Goal: Task Accomplishment & Management: Use online tool/utility

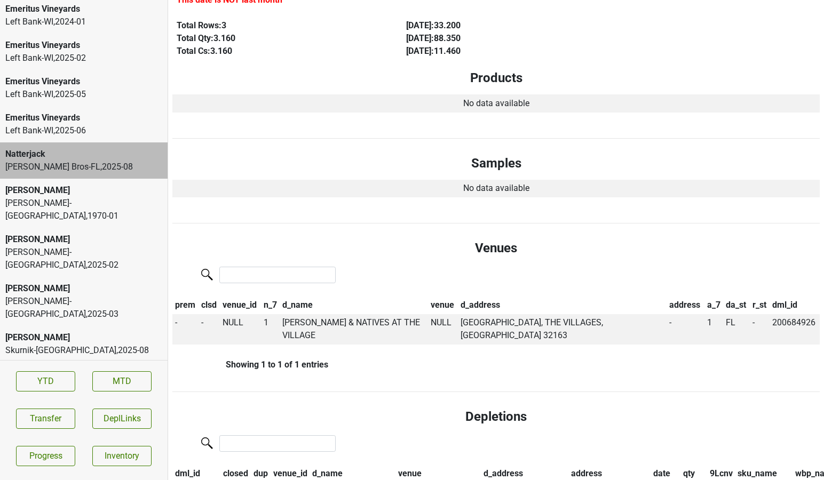
scroll to position [203, 0]
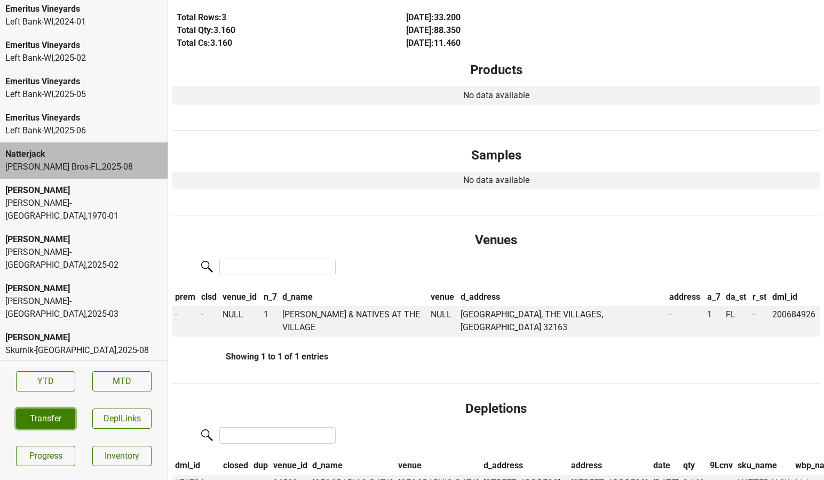
click at [35, 426] on button "Transfer" at bounding box center [45, 419] width 59 height 20
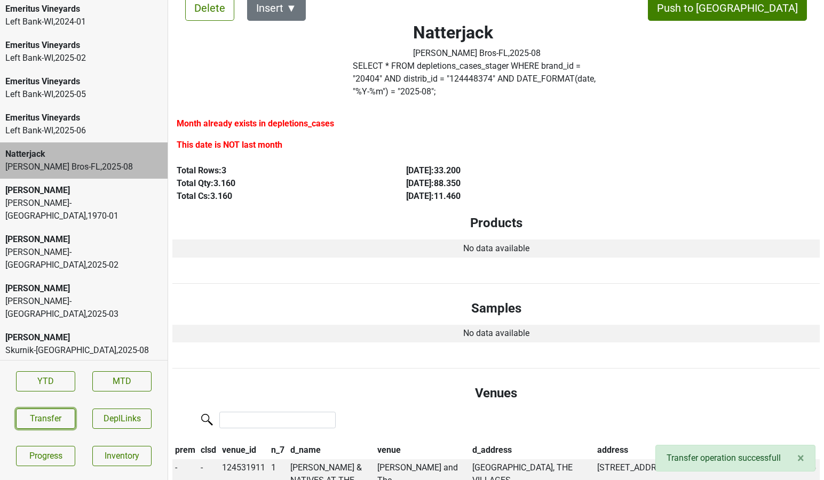
scroll to position [0, 0]
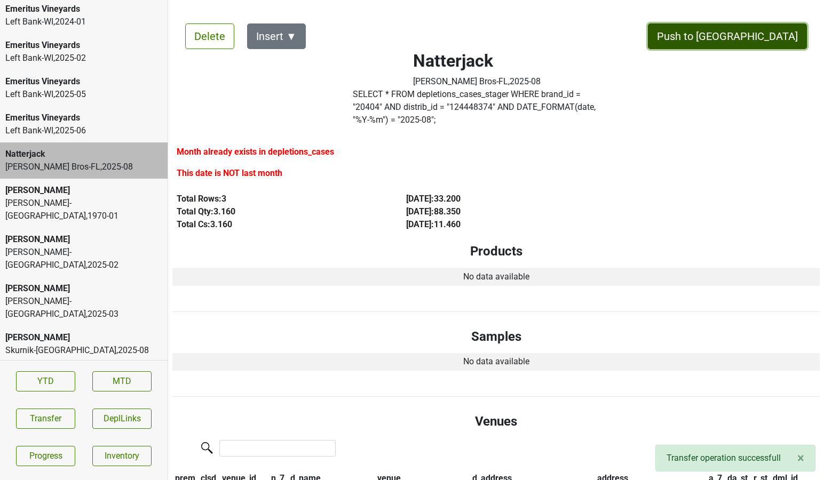
click at [782, 42] on button "Push to [GEOGRAPHIC_DATA]" at bounding box center [727, 36] width 159 height 26
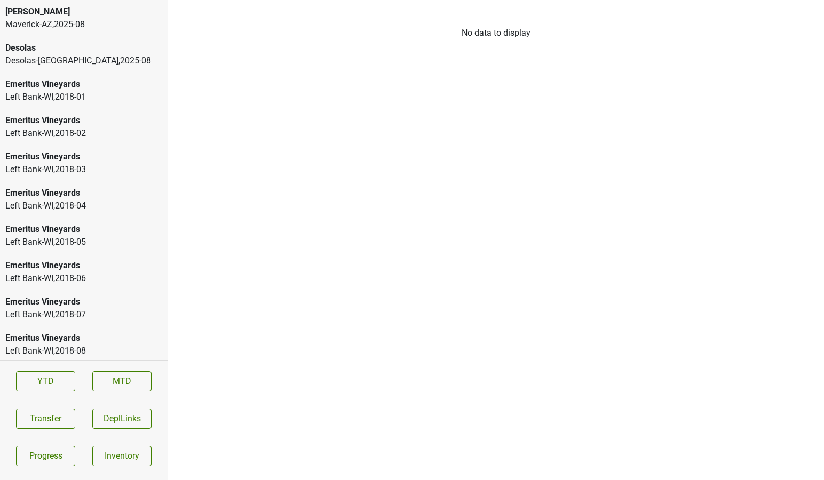
click at [80, 53] on div "Desolas" at bounding box center [83, 48] width 157 height 13
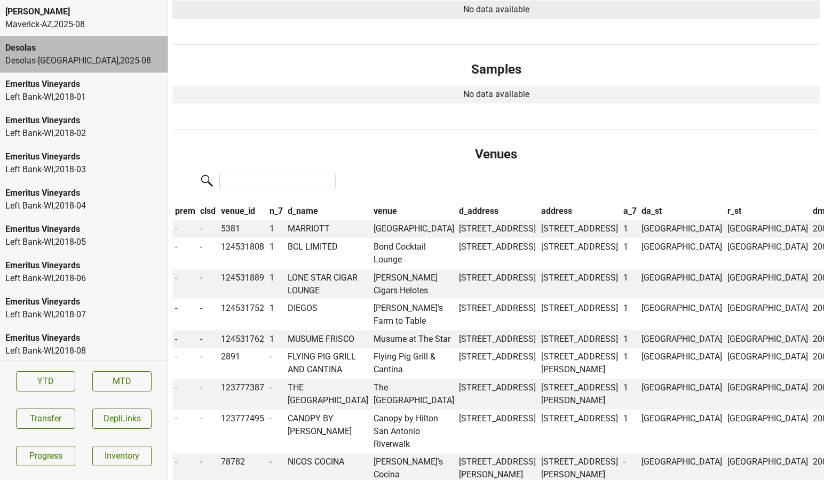
scroll to position [268, 0]
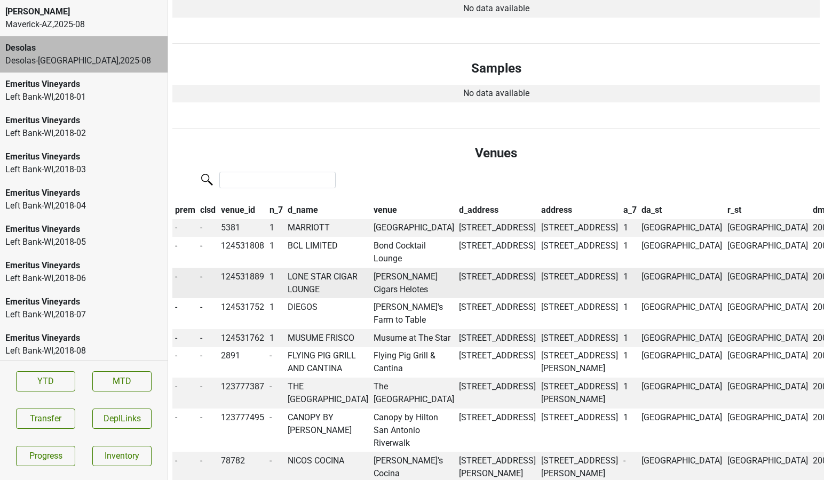
click at [251, 274] on td "124531889" at bounding box center [242, 283] width 49 height 31
copy td "124531889"
click at [314, 289] on td "LONE STAR CIGAR LOUNGE" at bounding box center [328, 283] width 86 height 31
click at [48, 413] on button "Transfer" at bounding box center [45, 419] width 59 height 20
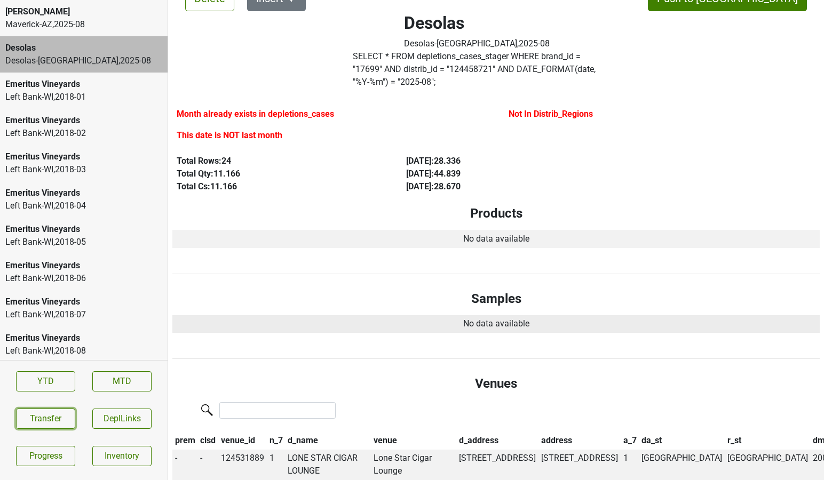
scroll to position [0, 0]
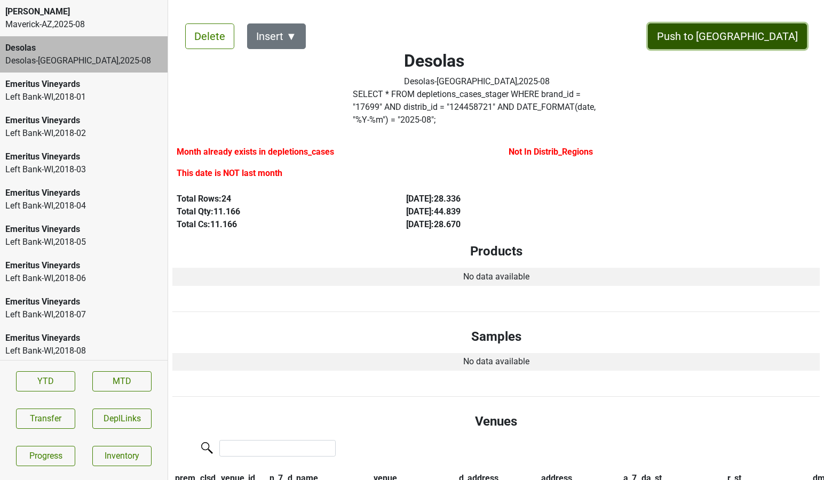
click at [751, 36] on button "Push to [GEOGRAPHIC_DATA]" at bounding box center [727, 36] width 159 height 26
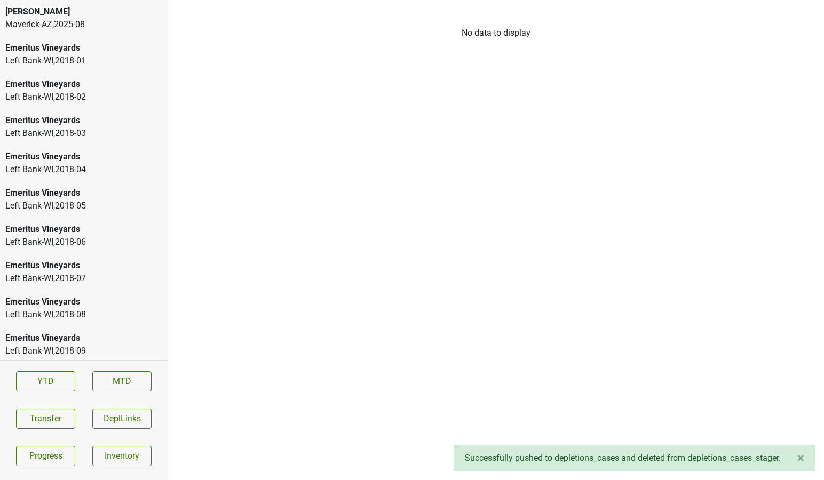
click at [50, 13] on div "[PERSON_NAME]" at bounding box center [83, 11] width 157 height 13
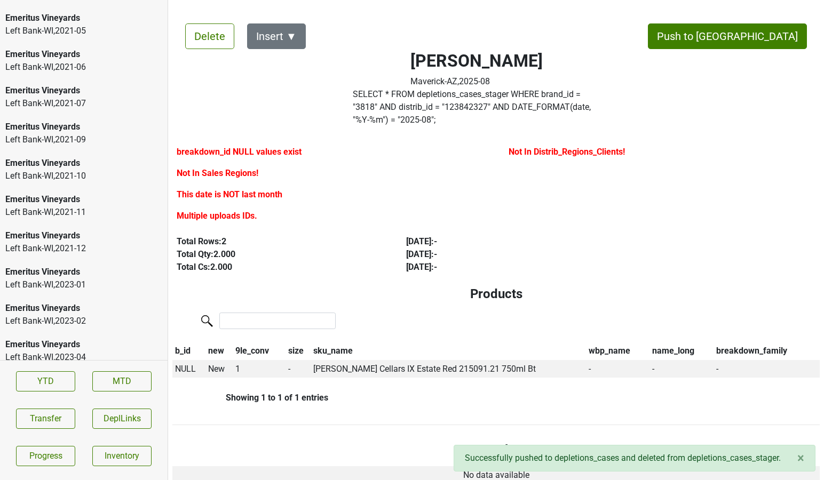
scroll to position [1672, 0]
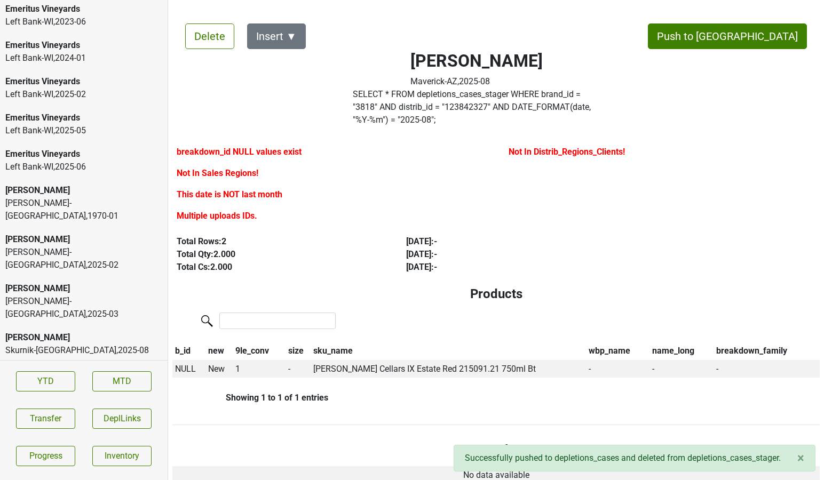
click at [22, 344] on div "Skurnik-NY , 2025 - 08" at bounding box center [83, 350] width 157 height 13
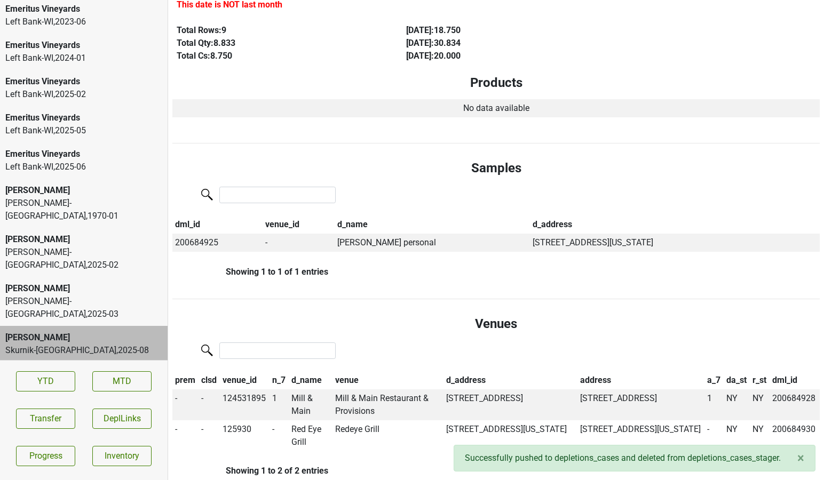
scroll to position [170, 0]
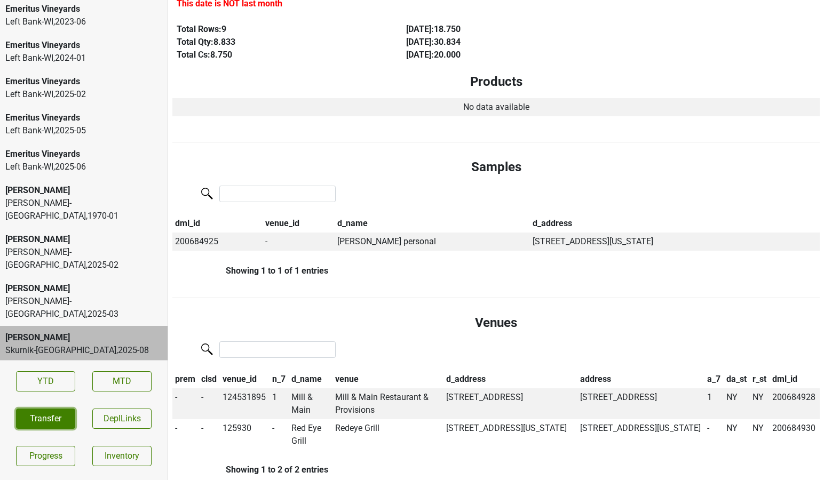
click at [51, 418] on button "Transfer" at bounding box center [45, 419] width 59 height 20
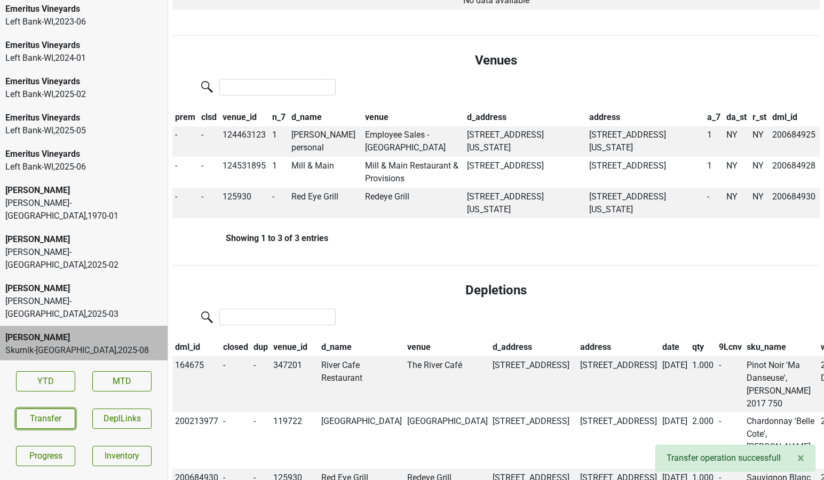
scroll to position [402, 0]
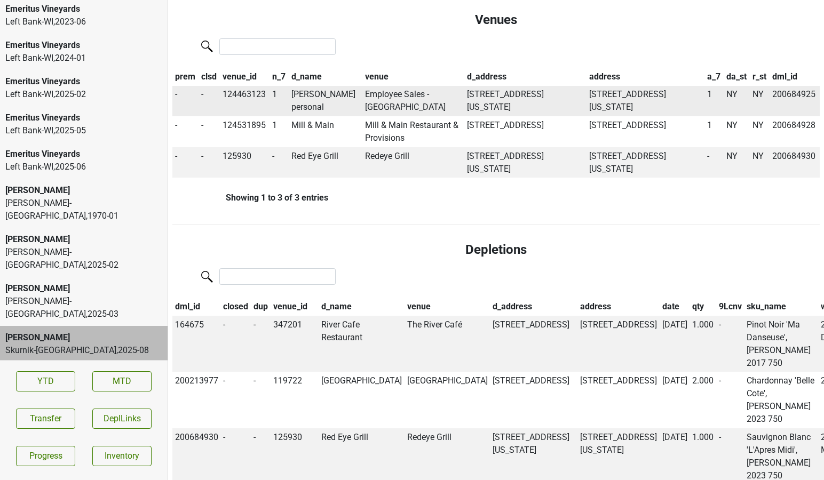
click at [334, 86] on td "Harmon Skurnik personal" at bounding box center [326, 101] width 74 height 31
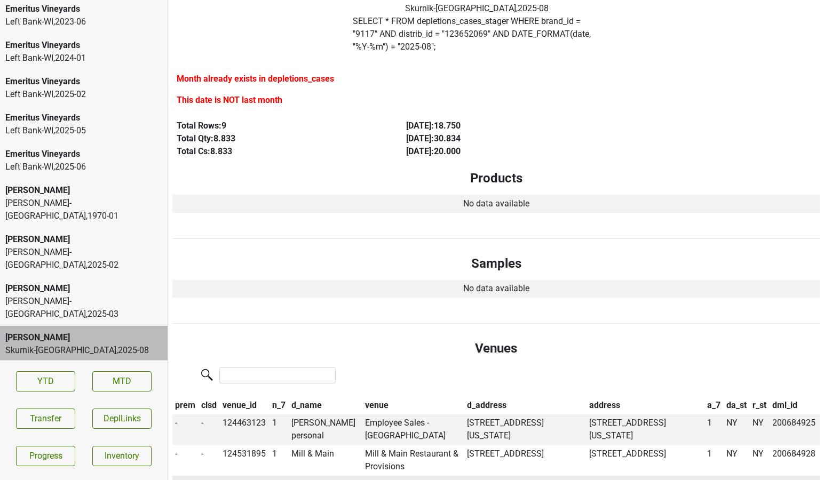
scroll to position [0, 0]
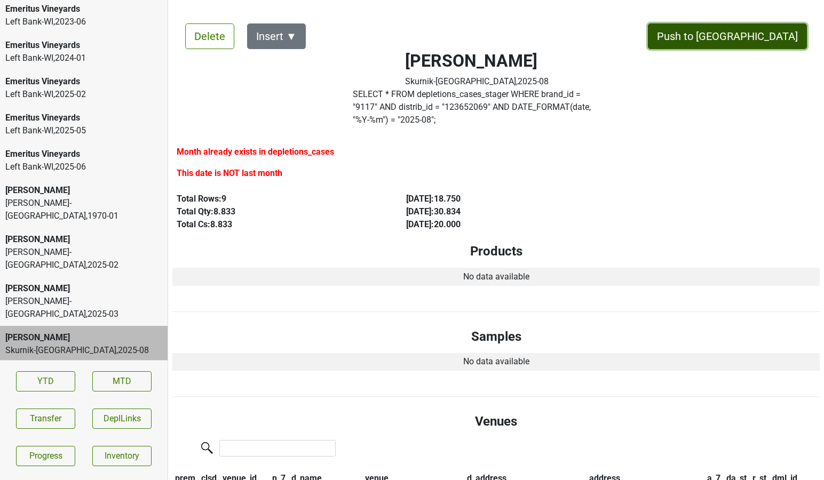
click at [769, 31] on button "Push to [GEOGRAPHIC_DATA]" at bounding box center [727, 36] width 159 height 26
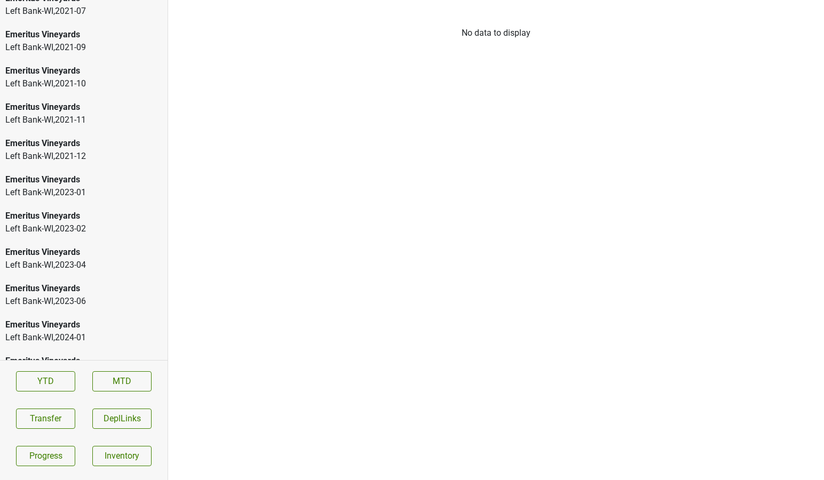
scroll to position [1636, 0]
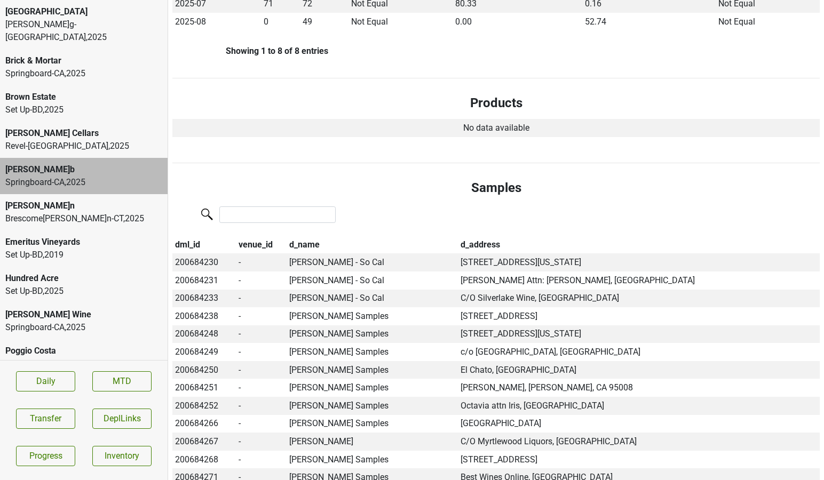
scroll to position [484, 0]
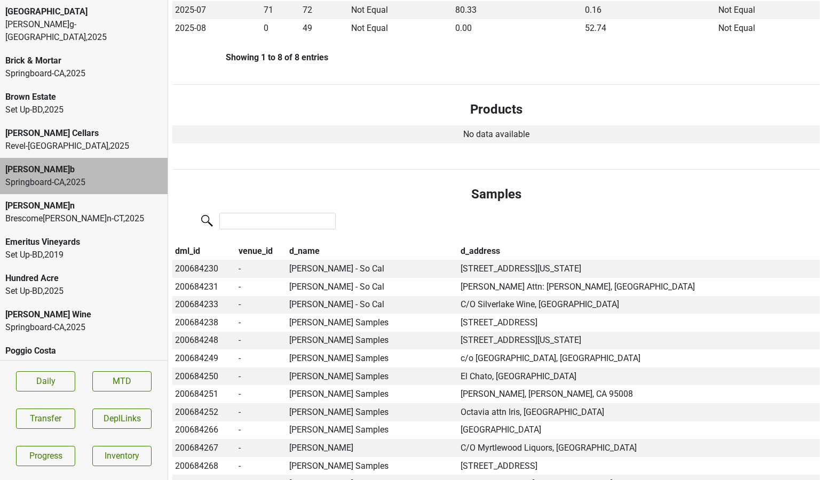
click at [25, 321] on div "Springboard-[GEOGRAPHIC_DATA] , 2025" at bounding box center [83, 327] width 157 height 13
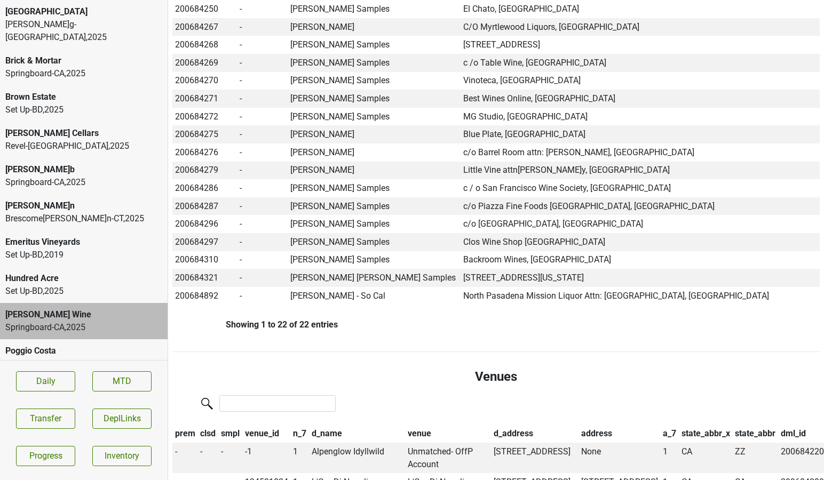
scroll to position [826, 0]
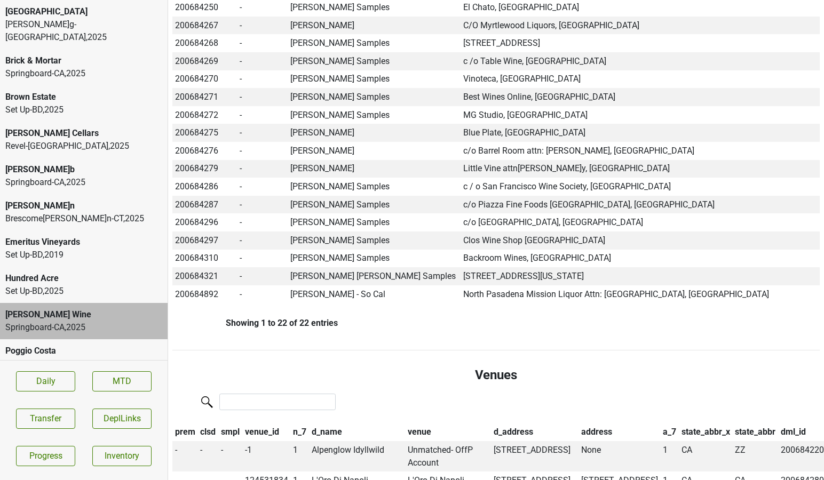
click at [81, 67] on div "Springboard-[GEOGRAPHIC_DATA] , 2025" at bounding box center [83, 73] width 157 height 13
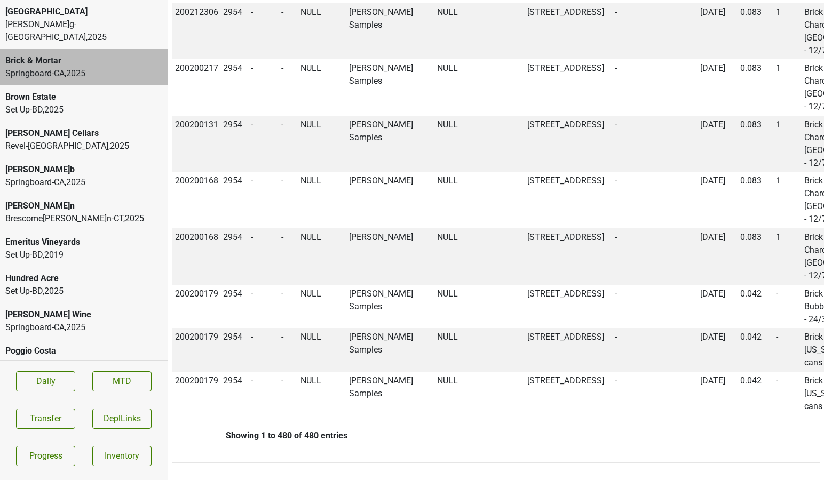
scroll to position [33496, 244]
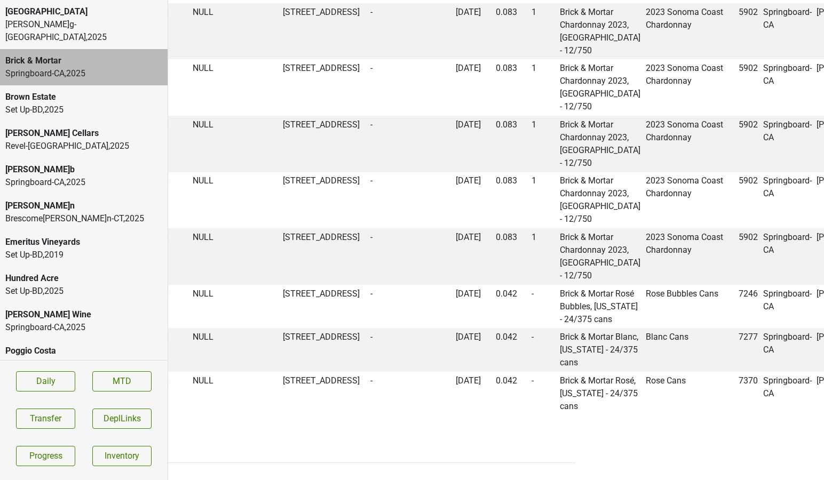
click at [39, 321] on div "Springboard-[GEOGRAPHIC_DATA] , 2025" at bounding box center [83, 327] width 157 height 13
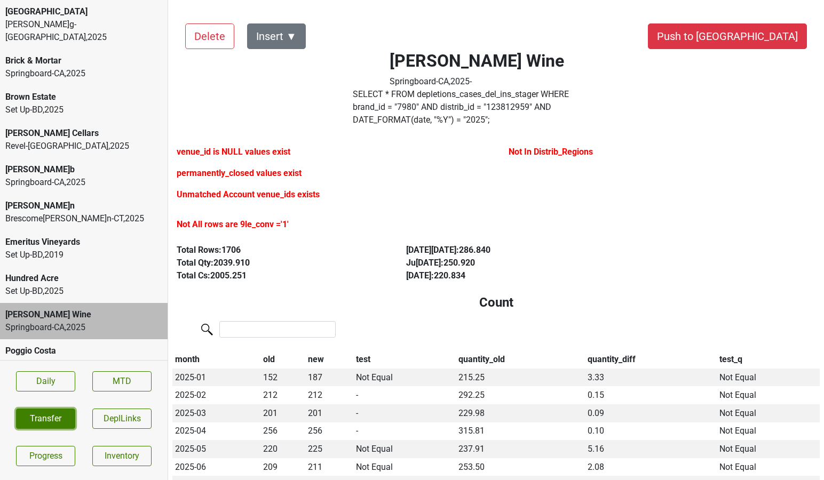
click at [61, 424] on button "Transfer" at bounding box center [45, 419] width 59 height 20
click at [78, 31] on div "Bella Oaks [PERSON_NAME]-[GEOGRAPHIC_DATA] , 2025" at bounding box center [84, 24] width 168 height 49
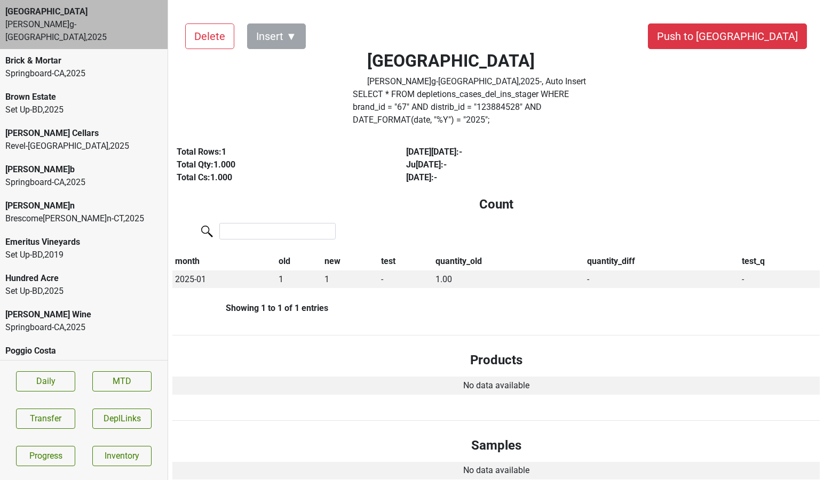
click at [30, 163] on div "[PERSON_NAME]b" at bounding box center [83, 169] width 157 height 13
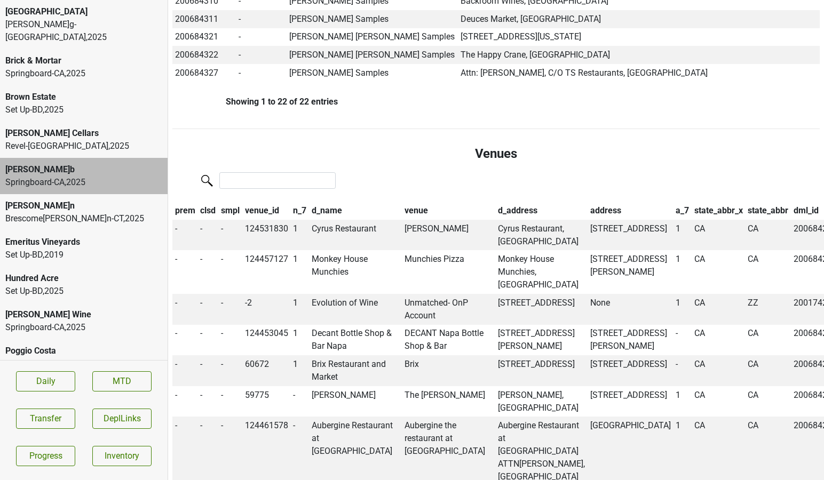
scroll to position [1041, 0]
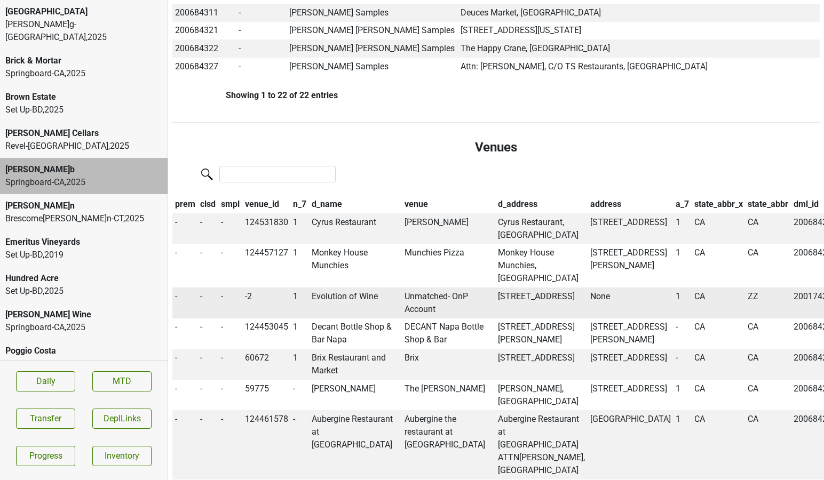
click at [328, 291] on td "Evolution of Wine" at bounding box center [355, 303] width 93 height 31
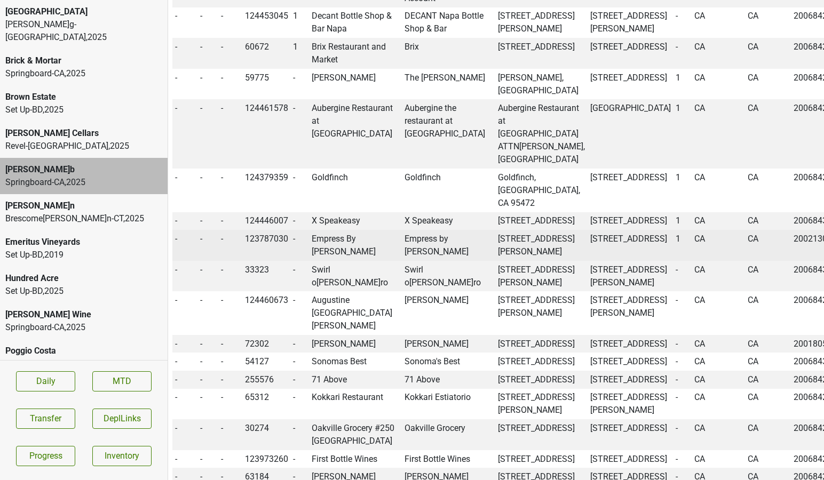
scroll to position [1353, 0]
click at [322, 260] on td "Empress By [PERSON_NAME]" at bounding box center [355, 245] width 93 height 31
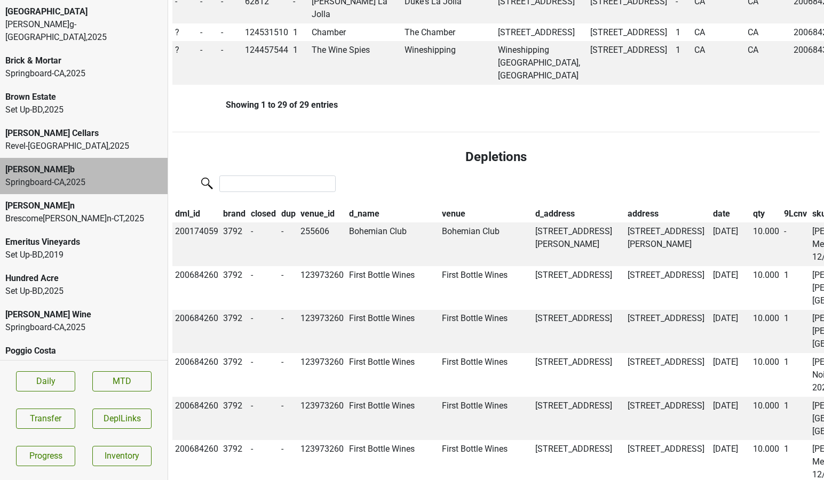
scroll to position [2053, 0]
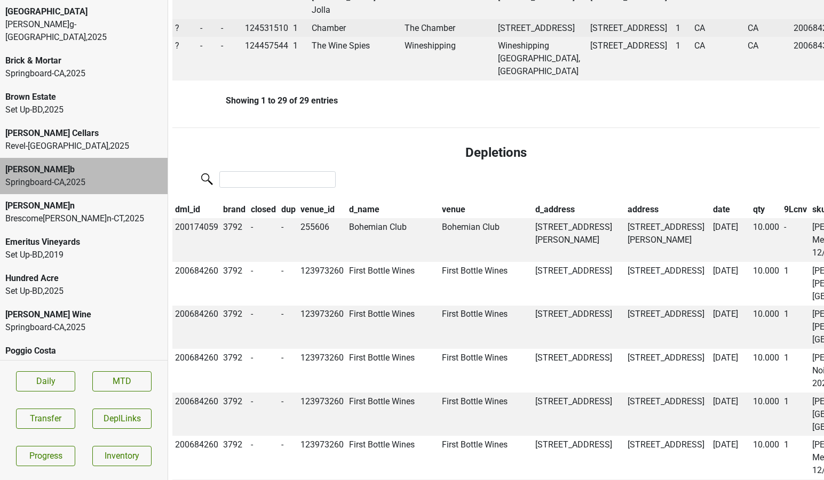
click at [176, 33] on span "?" at bounding box center [177, 28] width 4 height 10
click at [183, 90] on div "Off" at bounding box center [215, 75] width 84 height 27
click at [275, 81] on td "124457544" at bounding box center [266, 59] width 49 height 44
copy td "124457544"
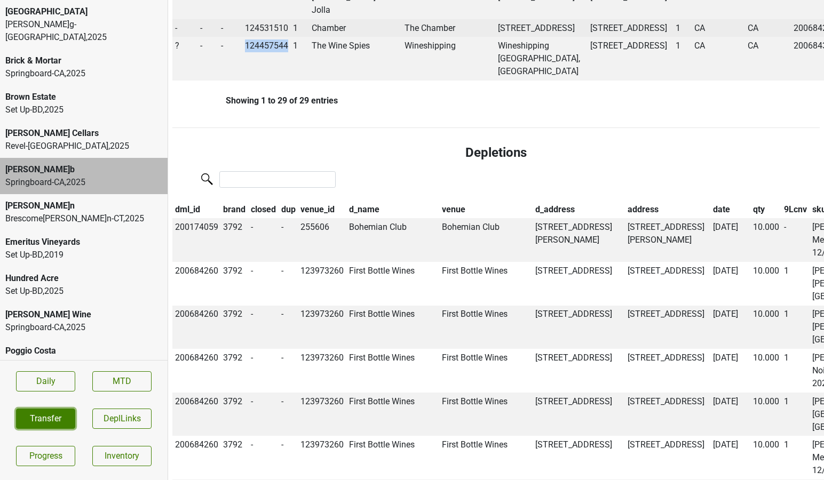
click at [58, 412] on button "Transfer" at bounding box center [45, 419] width 59 height 20
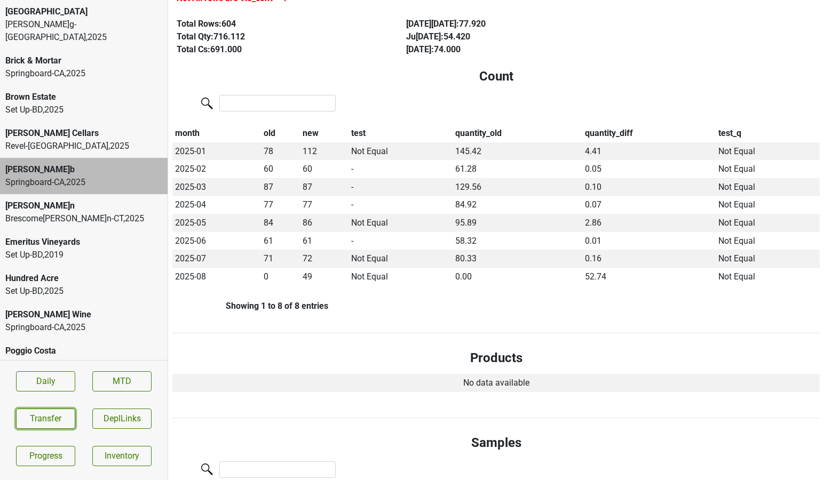
scroll to position [0, 0]
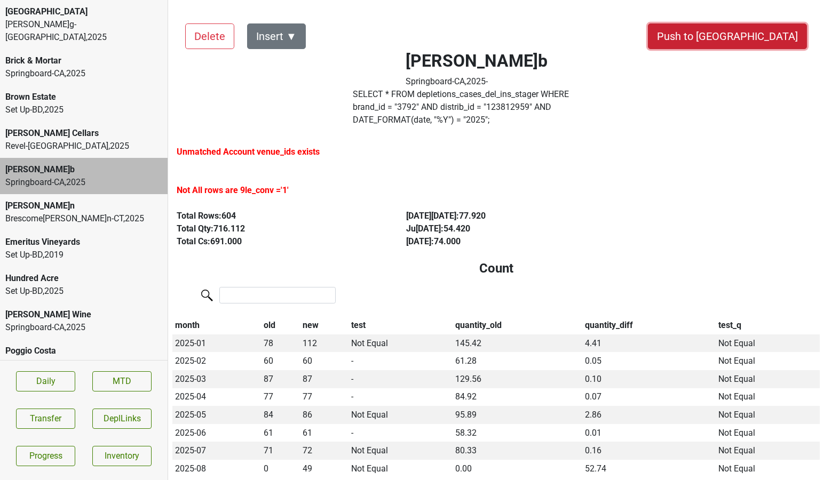
click at [760, 33] on button "Push to [GEOGRAPHIC_DATA]" at bounding box center [727, 36] width 159 height 26
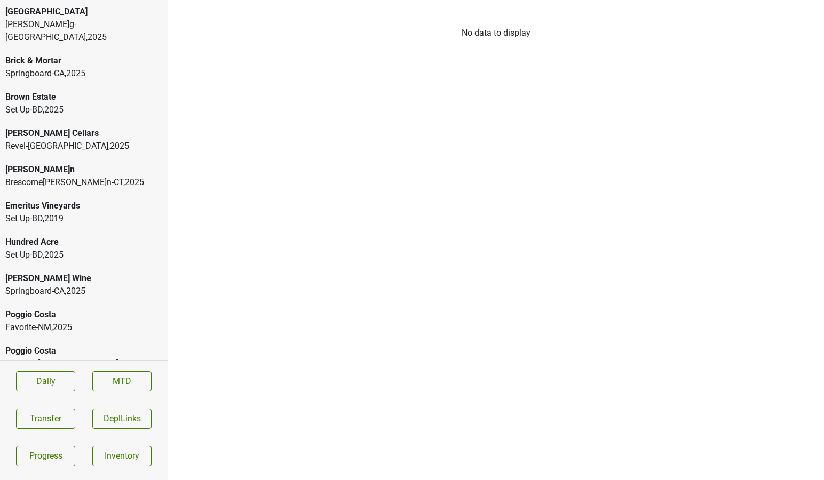
click at [52, 308] on div "Poggio Costa" at bounding box center [83, 314] width 157 height 13
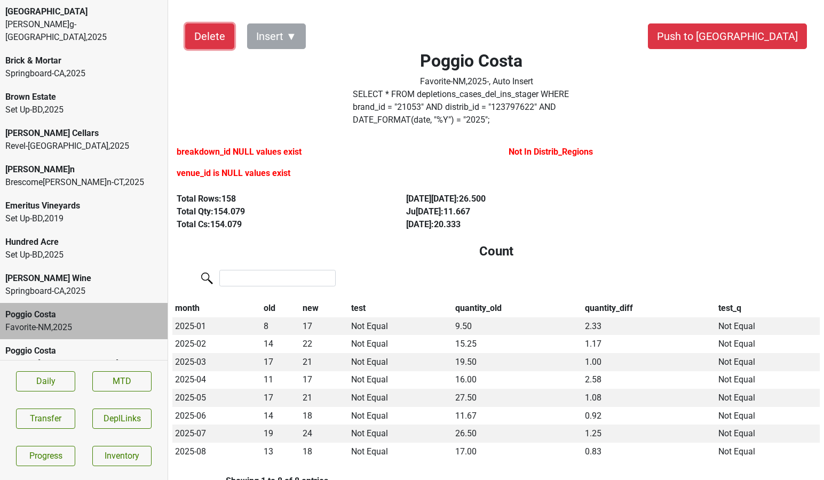
click at [206, 44] on button "Delete" at bounding box center [209, 36] width 49 height 26
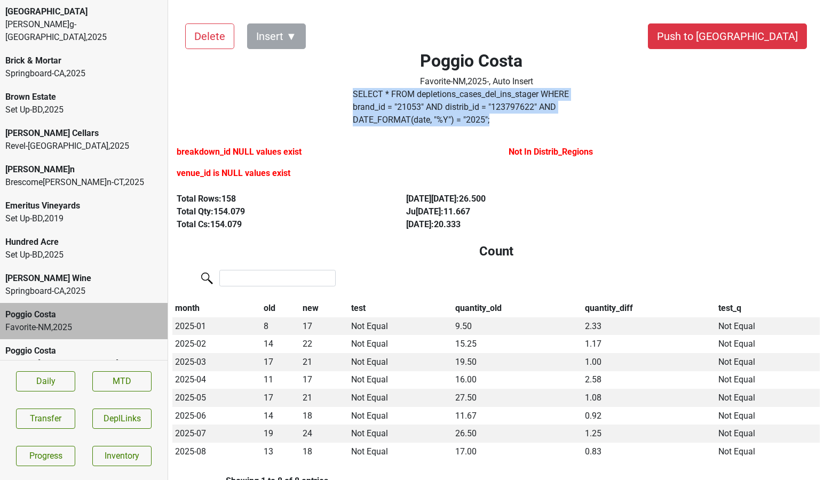
drag, startPoint x: 614, startPoint y: 108, endPoint x: 349, endPoint y: 94, distance: 265.1
click at [349, 94] on div "Poggio Costa Favorite-NM , 2025 - , Auto Insert SELECT * FROM depletions_cases_…" at bounding box center [477, 71] width 317 height 120
copy label "SELECT * FROM depletions_cases_del_ins_stager WHERE brand_id = " 21053 " AND di…"
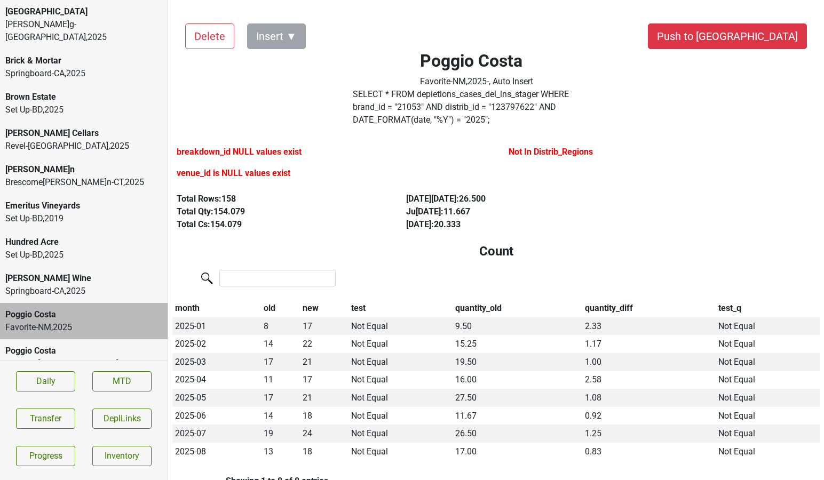
click at [393, 85] on div "Poggio Costa Favorite-NM , 2025 - , Auto Insert" at bounding box center [477, 69] width 317 height 37
click at [386, 98] on label "SELECT * FROM depletions_cases_del_ins_stager WHERE brand_id = " 21053 " AND di…" at bounding box center [477, 107] width 248 height 38
click at [214, 48] on button "Delete" at bounding box center [209, 36] width 49 height 26
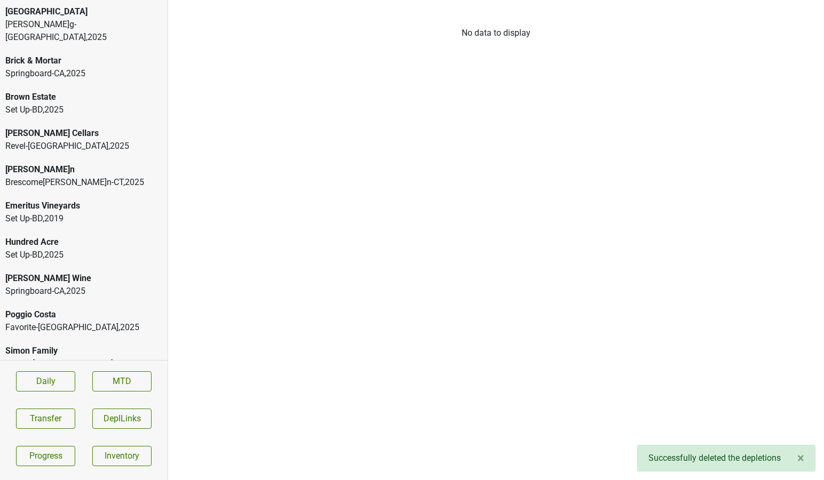
click at [75, 321] on div "Favorite-[GEOGRAPHIC_DATA] , 2025" at bounding box center [83, 327] width 157 height 13
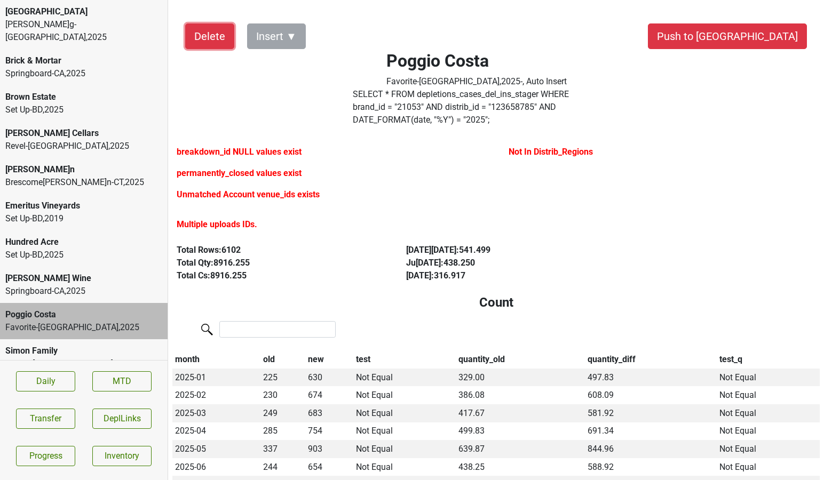
click at [219, 36] on button "Delete" at bounding box center [209, 36] width 49 height 26
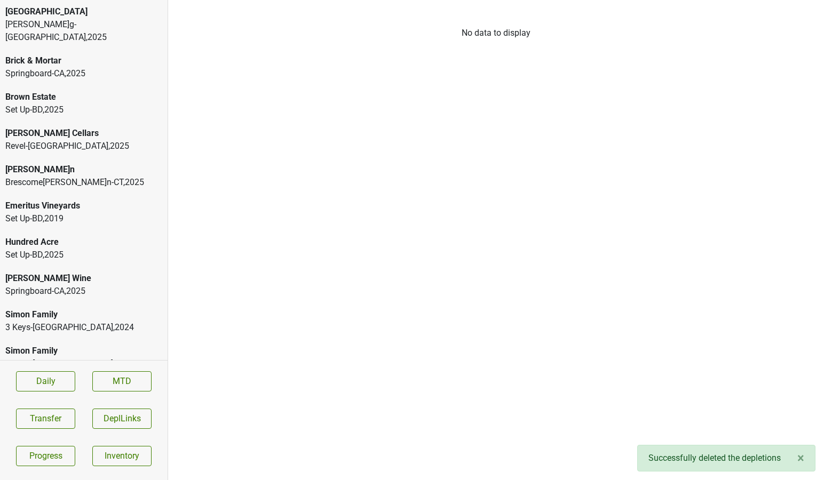
click at [104, 272] on div "[PERSON_NAME] Wine" at bounding box center [83, 278] width 157 height 13
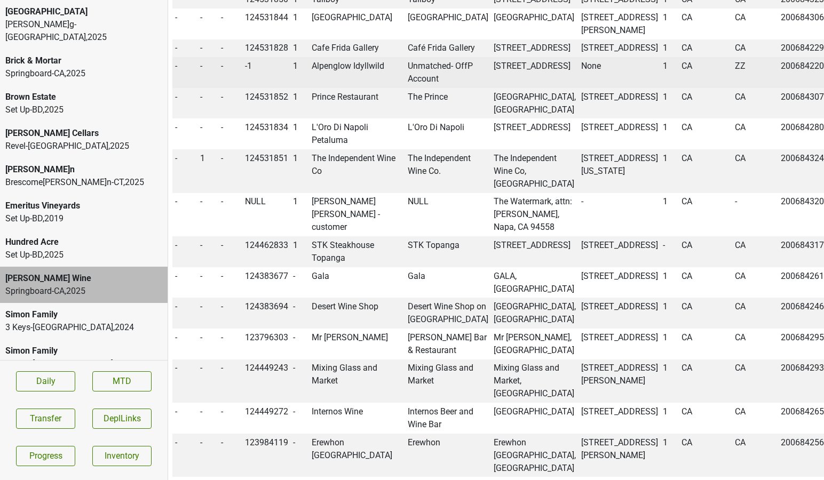
scroll to position [1172, 0]
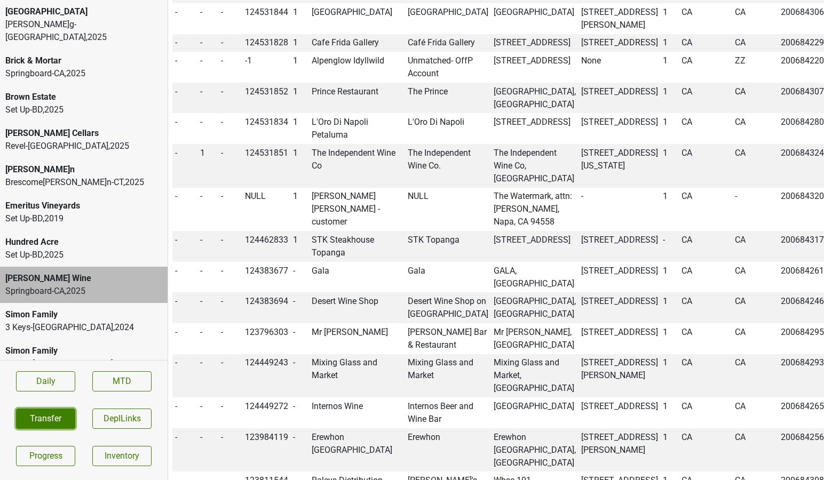
click at [31, 412] on button "Transfer" at bounding box center [45, 419] width 59 height 20
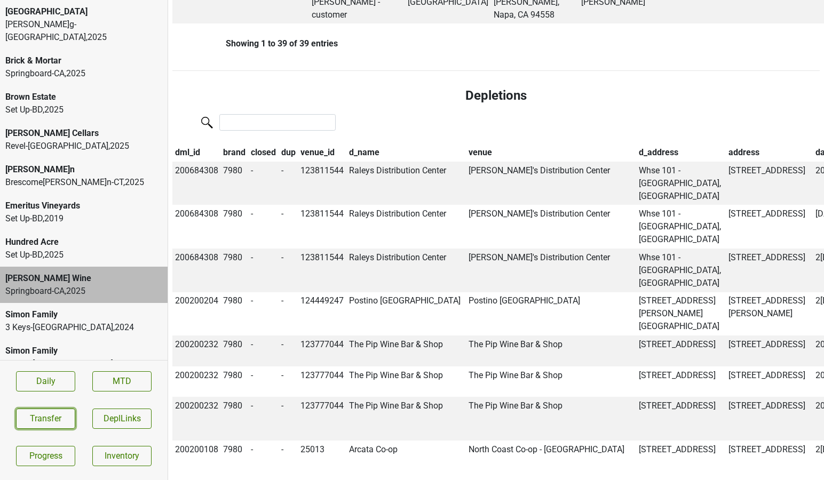
scroll to position [2273, 0]
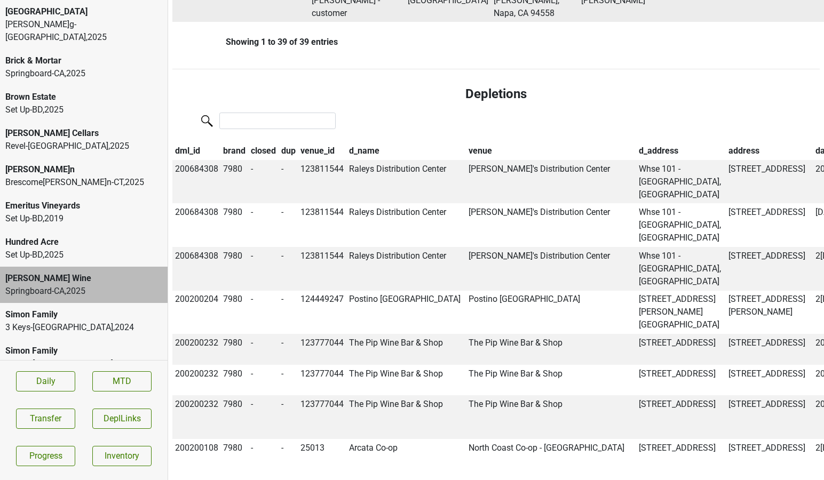
click at [186, 22] on div "On" at bounding box center [215, 8] width 84 height 27
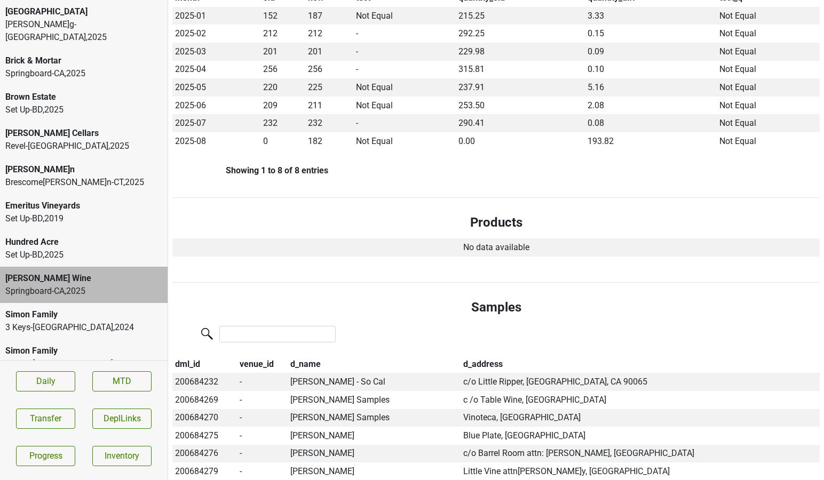
scroll to position [0, 0]
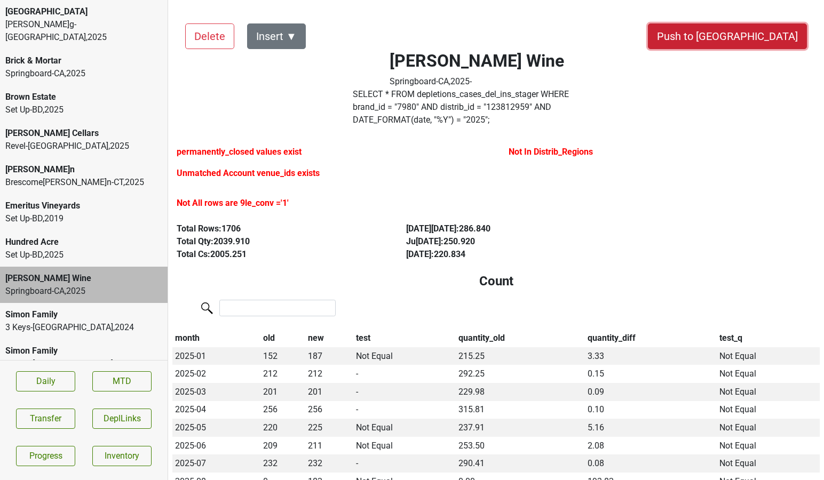
click at [763, 42] on button "Push to [GEOGRAPHIC_DATA]" at bounding box center [727, 36] width 159 height 26
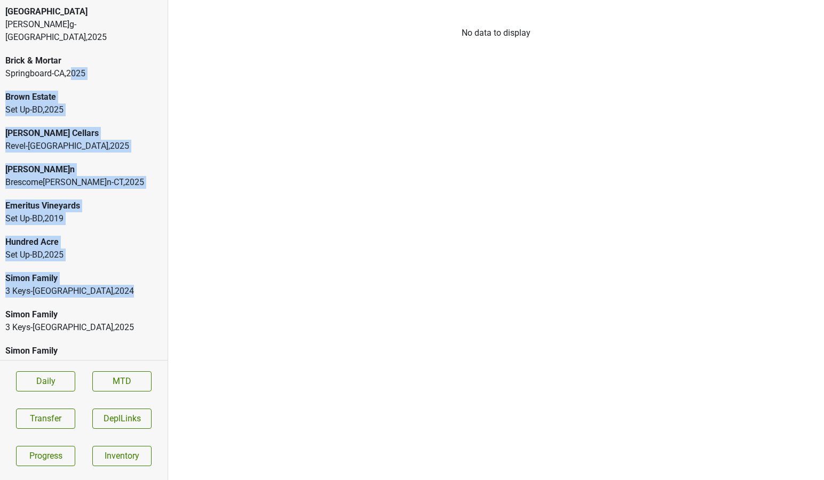
drag, startPoint x: 75, startPoint y: 59, endPoint x: 74, endPoint y: 278, distance: 218.8
click at [74, 278] on div "Bella Oaks [PERSON_NAME]-[GEOGRAPHIC_DATA] , 2025 Brick & Mortar Springboard-[G…" at bounding box center [84, 180] width 168 height 360
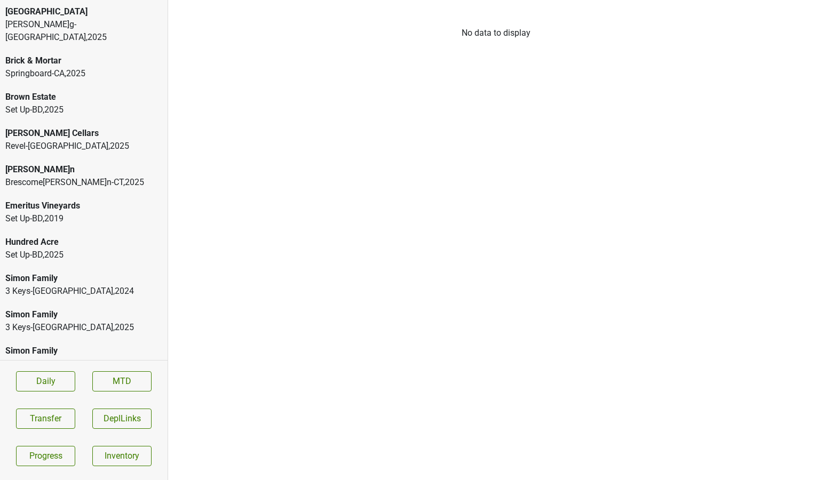
click at [68, 67] on div "Springboard-[GEOGRAPHIC_DATA] , 2025" at bounding box center [83, 73] width 157 height 13
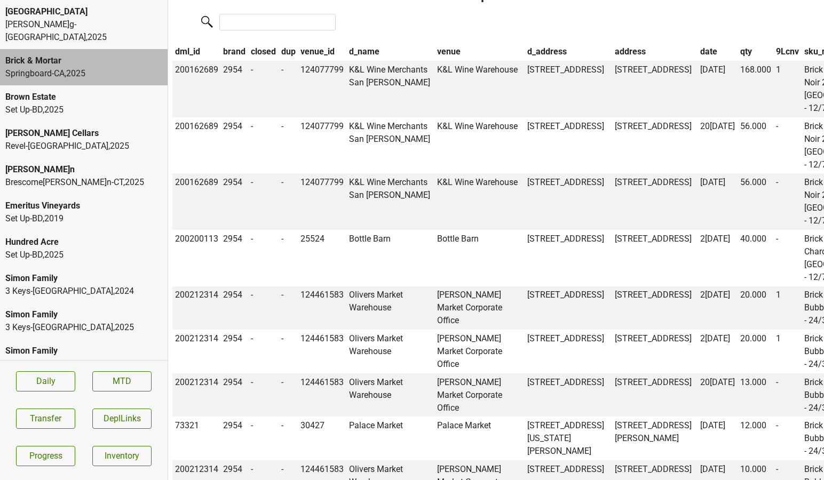
scroll to position [1886, 0]
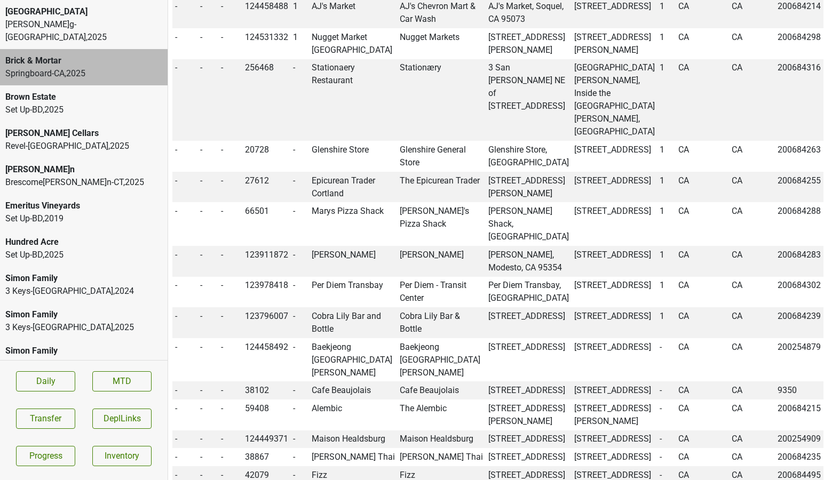
scroll to position [0, 0]
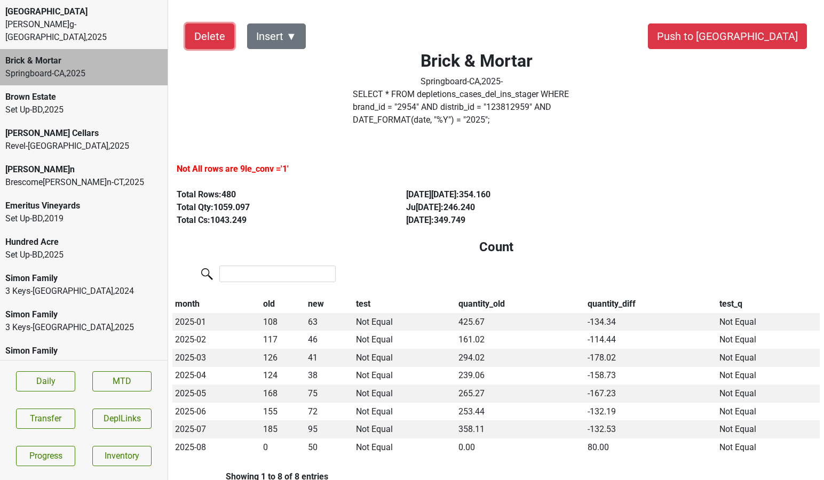
click at [213, 41] on button "Delete" at bounding box center [209, 36] width 49 height 26
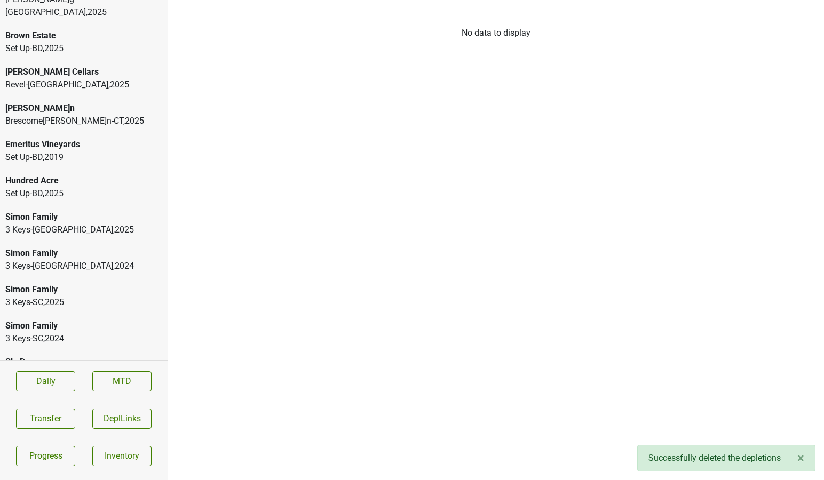
scroll to position [26, 0]
click at [97, 186] on div "Set Up-BD , 2025" at bounding box center [83, 192] width 157 height 13
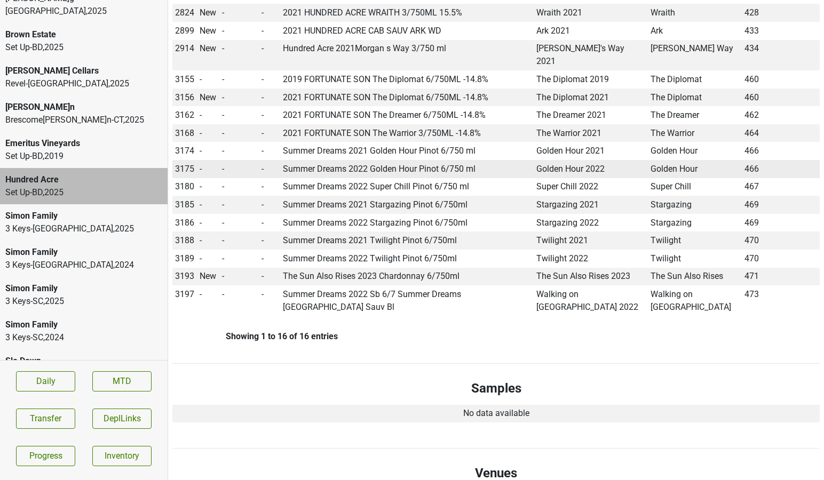
scroll to position [0, 0]
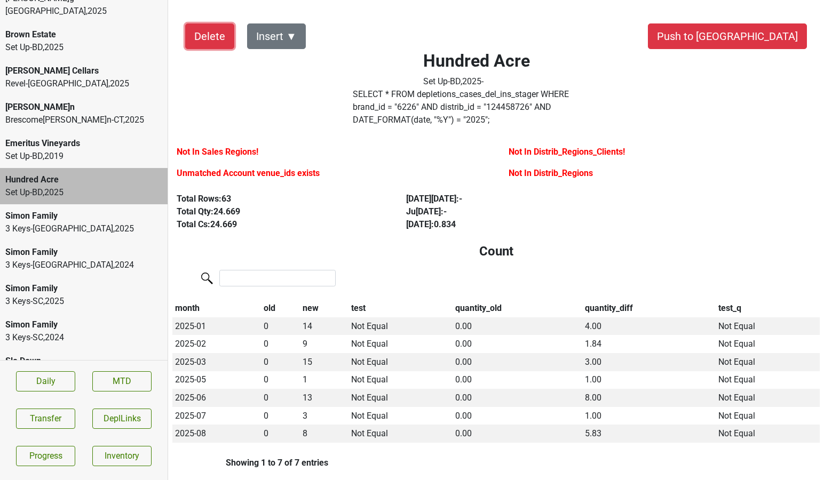
click at [211, 41] on button "Delete" at bounding box center [209, 36] width 49 height 26
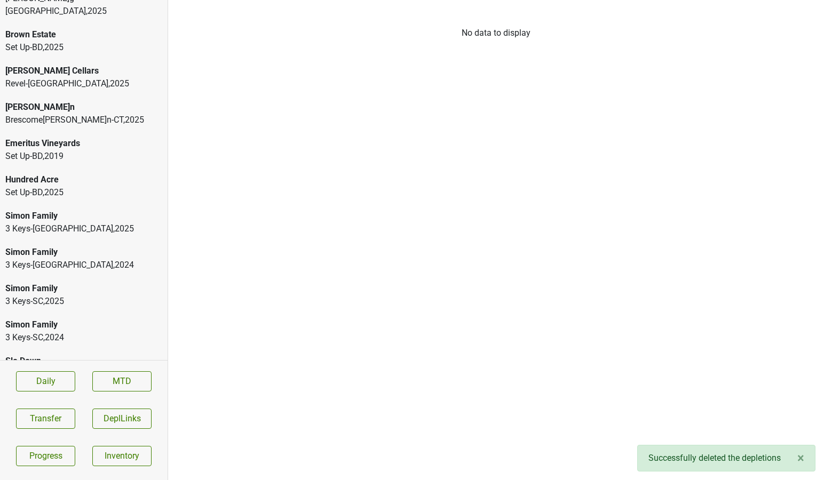
scroll to position [3, 0]
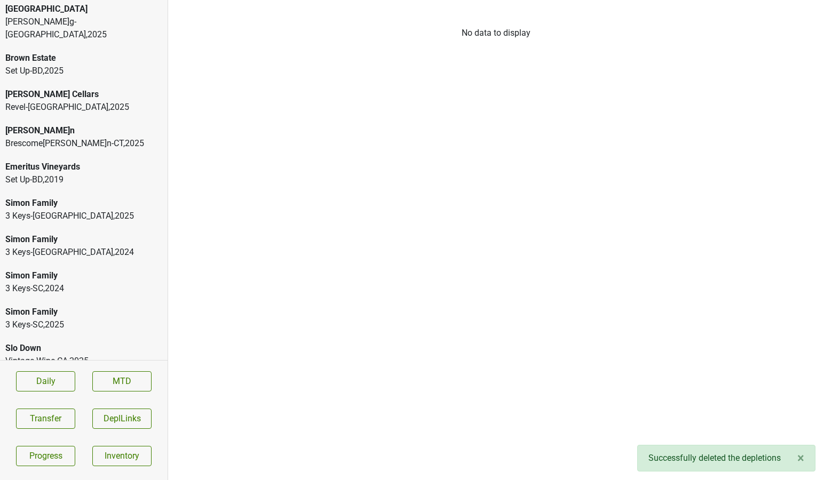
click at [63, 197] on div "Simon Family" at bounding box center [83, 203] width 157 height 13
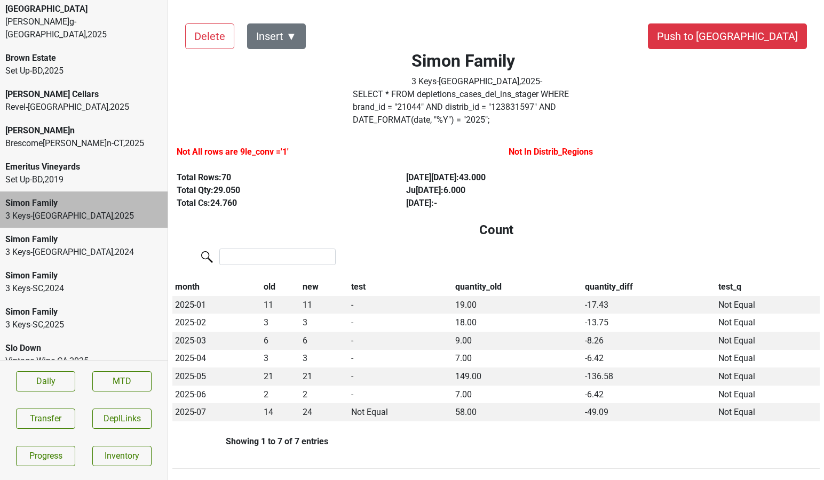
click at [80, 342] on div "Slo Down" at bounding box center [83, 348] width 157 height 13
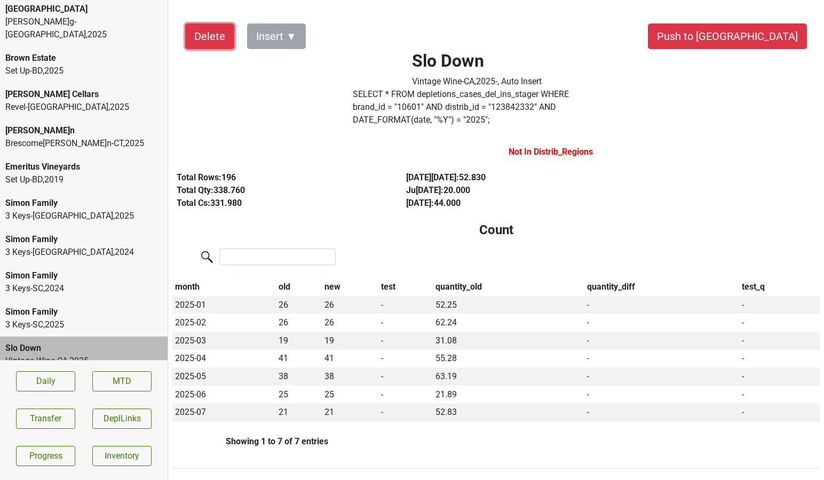
click at [217, 43] on button "Delete" at bounding box center [209, 36] width 49 height 26
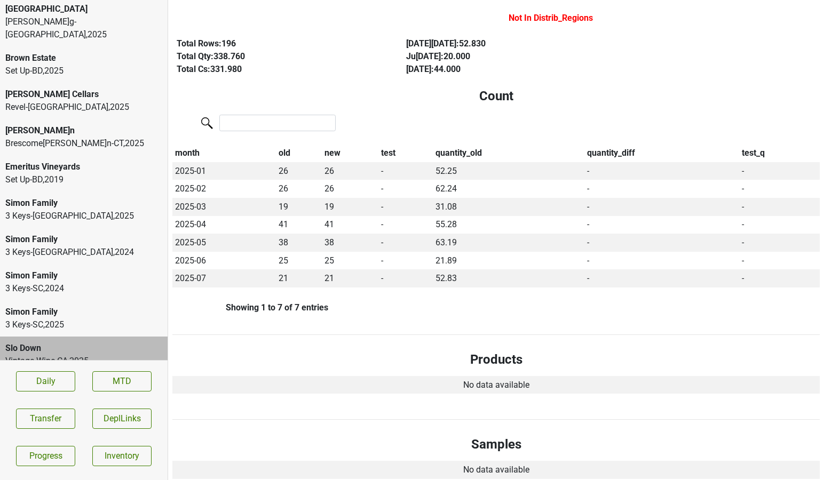
scroll to position [0, 0]
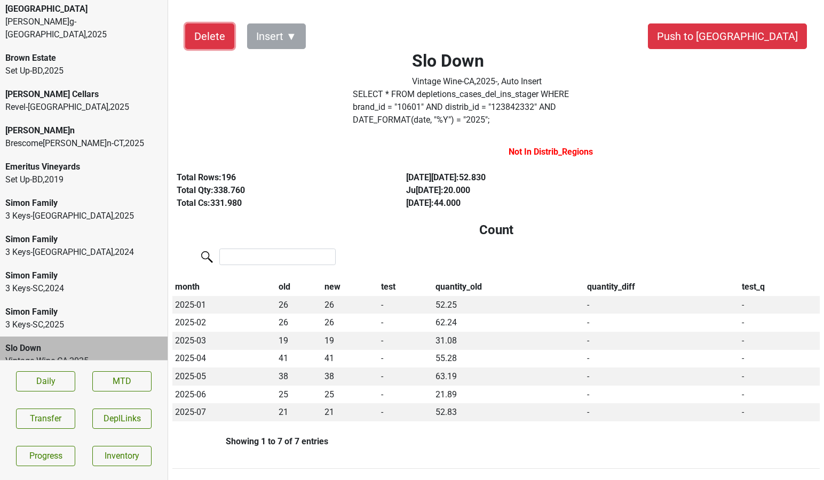
click at [222, 31] on button "Delete" at bounding box center [209, 36] width 49 height 26
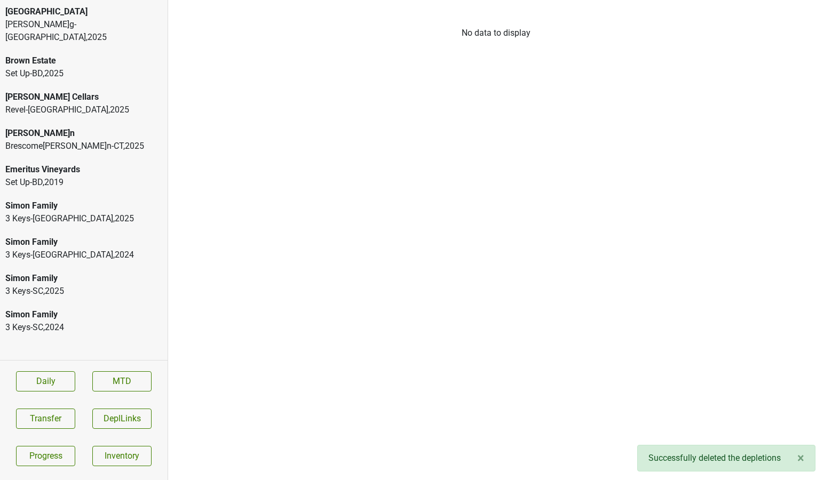
click at [110, 27] on div "[PERSON_NAME]g-[GEOGRAPHIC_DATA] , 2025" at bounding box center [83, 31] width 157 height 26
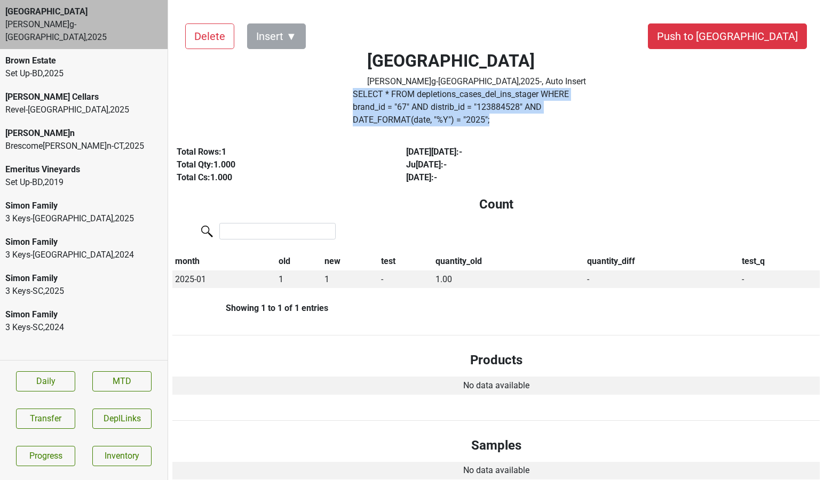
drag, startPoint x: 615, startPoint y: 106, endPoint x: 356, endPoint y: 97, distance: 259.0
click at [356, 97] on div "SELECT * FROM depletions_cases_del_ins_stager WHERE brand_id = " 67 " AND distr…" at bounding box center [477, 109] width 264 height 43
copy label "SELECT * FROM depletions_cases_del_ins_stager WHERE brand_id = " 67 " AND distr…"
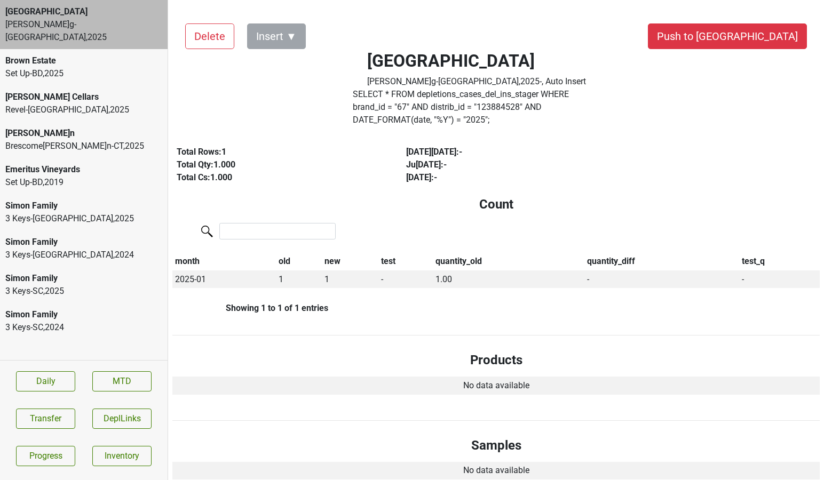
click at [100, 213] on div "Simon Family 3 Keys-[GEOGRAPHIC_DATA] , 2025" at bounding box center [84, 212] width 168 height 36
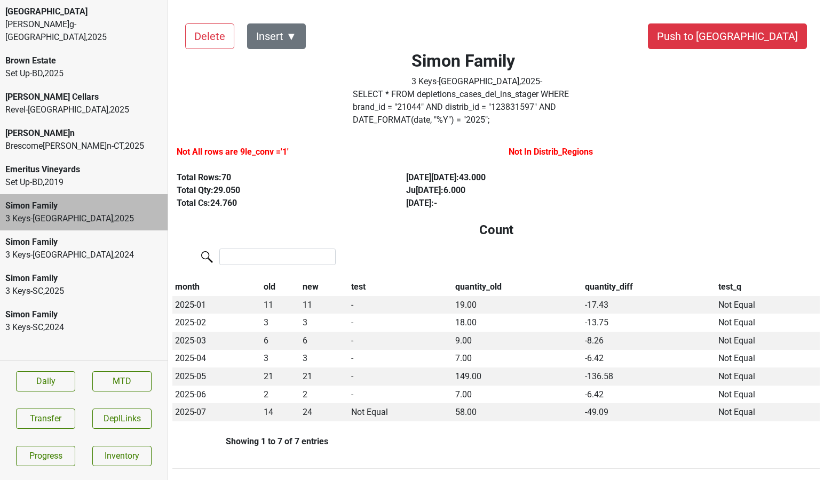
click at [97, 285] on div "3 Keys-SC , 2025" at bounding box center [83, 291] width 157 height 13
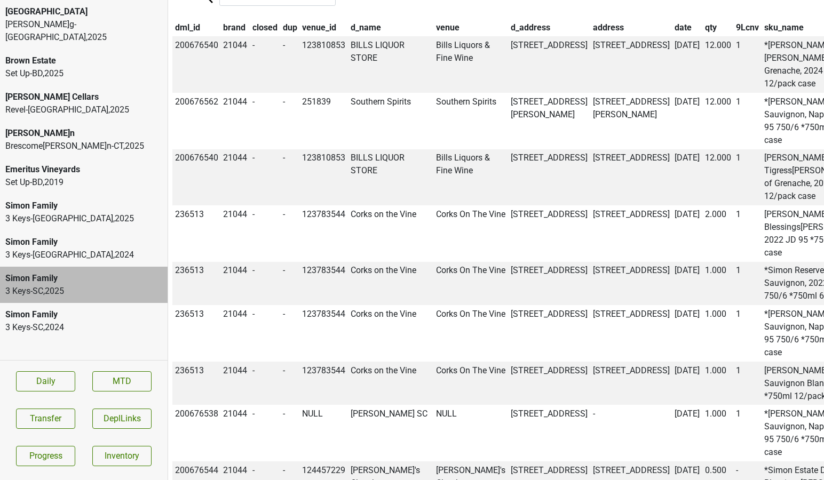
scroll to position [747, 0]
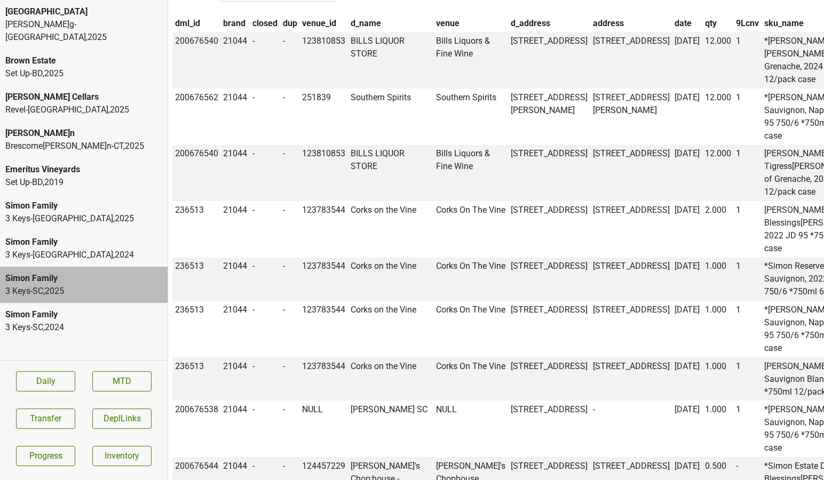
click at [672, 14] on th "date" at bounding box center [687, 23] width 30 height 18
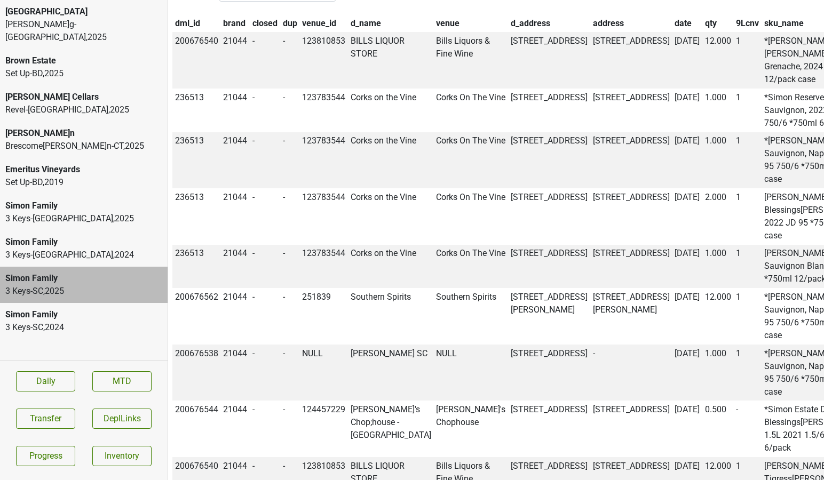
click at [80, 200] on div "Simon Family" at bounding box center [83, 206] width 157 height 13
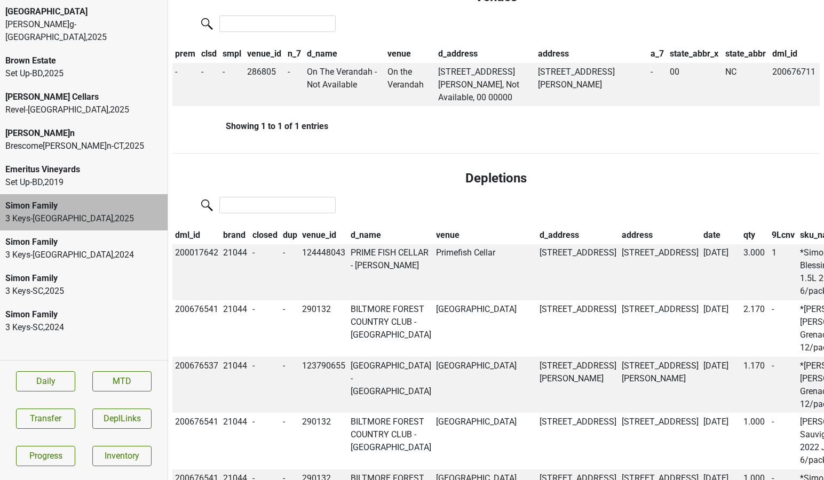
scroll to position [764, 0]
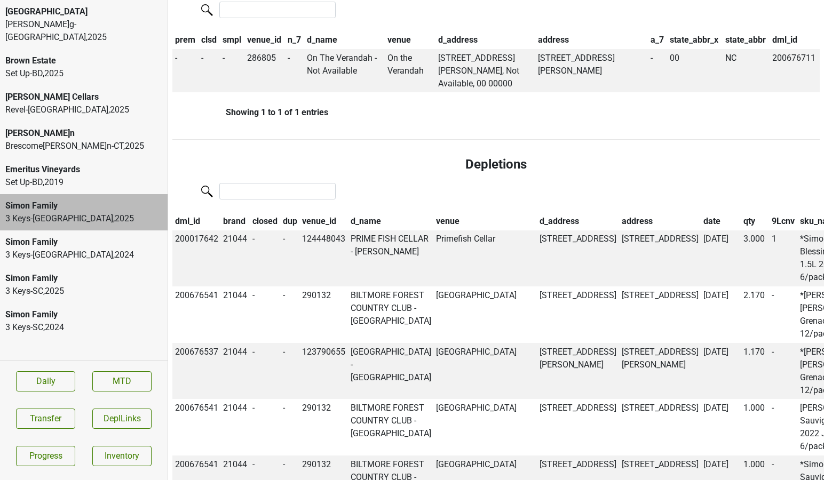
click at [701, 212] on th "date" at bounding box center [721, 221] width 40 height 18
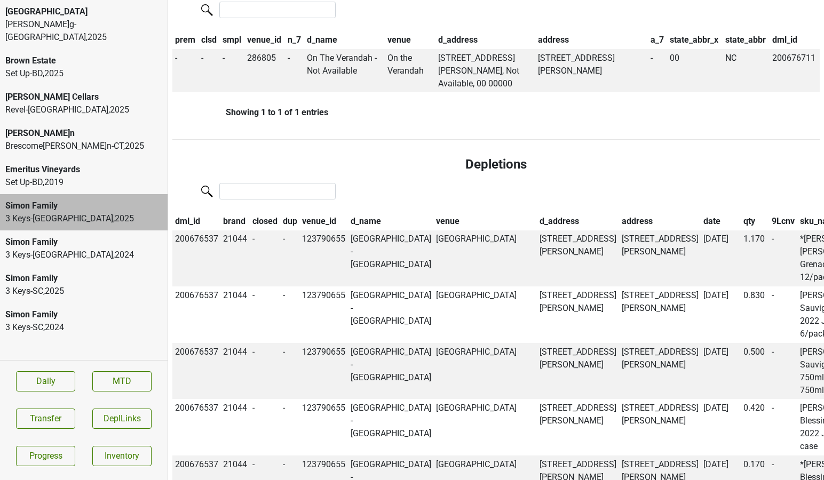
click at [138, 249] on div "3 Keys-[GEOGRAPHIC_DATA] , 2024" at bounding box center [83, 255] width 157 height 13
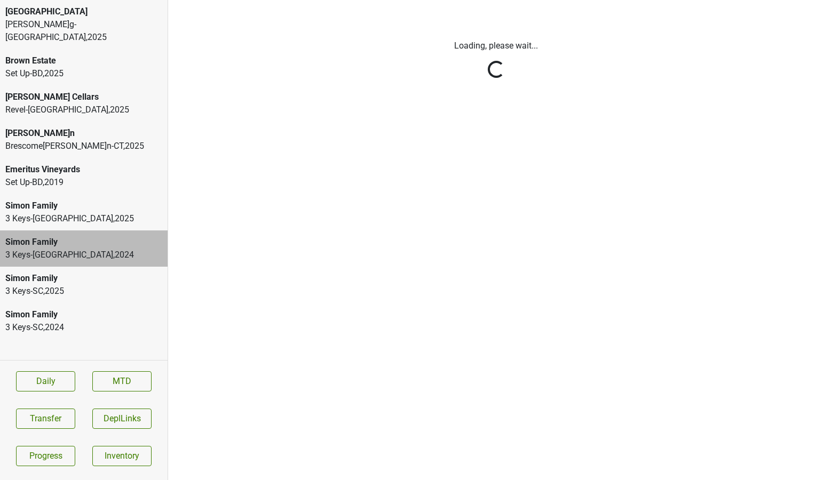
scroll to position [0, 0]
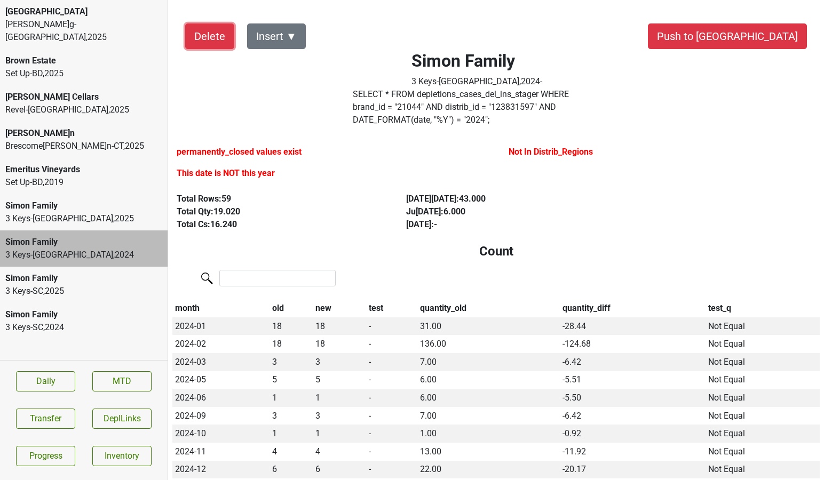
click at [205, 38] on button "Delete" at bounding box center [209, 36] width 49 height 26
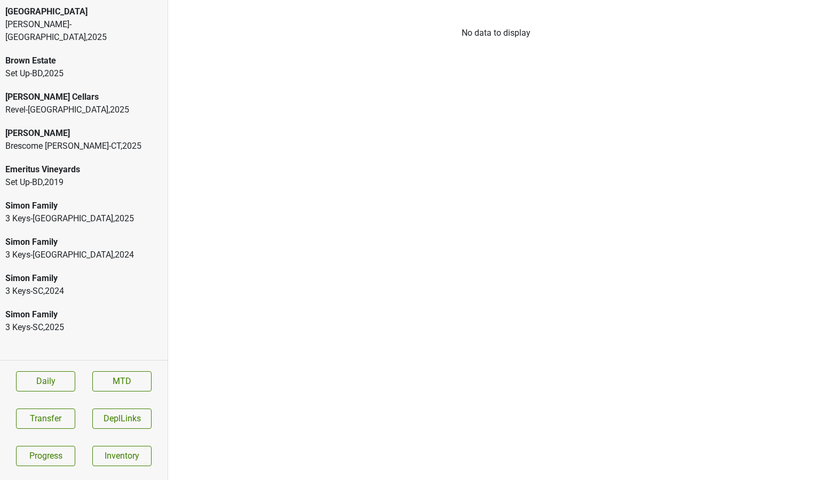
click at [101, 17] on div "Bella Oaks" at bounding box center [83, 11] width 157 height 13
click at [101, 17] on div "[GEOGRAPHIC_DATA]" at bounding box center [83, 11] width 157 height 13
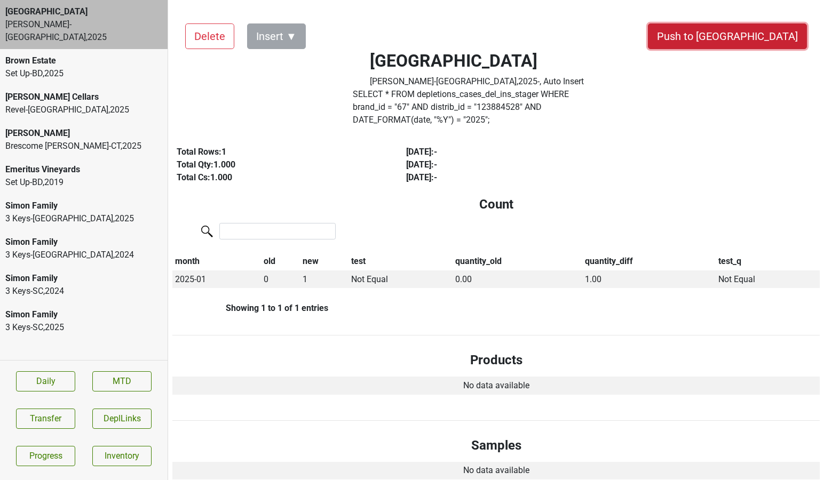
click at [758, 36] on button "Push to [GEOGRAPHIC_DATA]" at bounding box center [727, 36] width 159 height 26
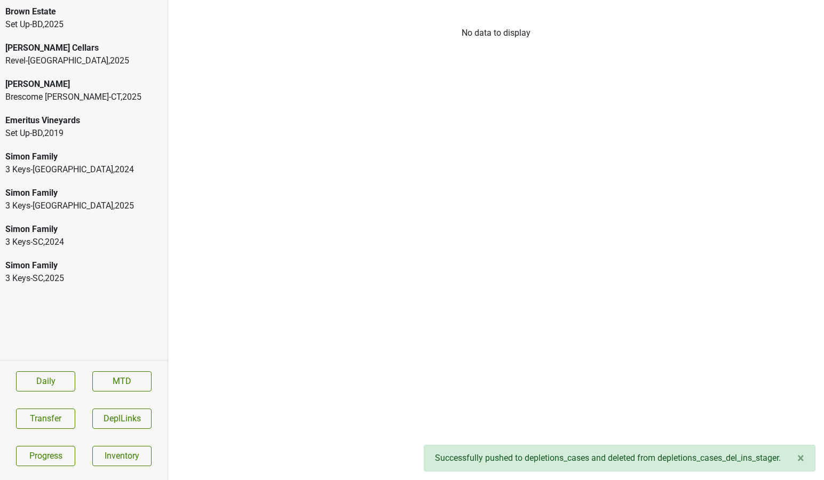
click at [28, 89] on div "[PERSON_NAME]" at bounding box center [83, 84] width 157 height 13
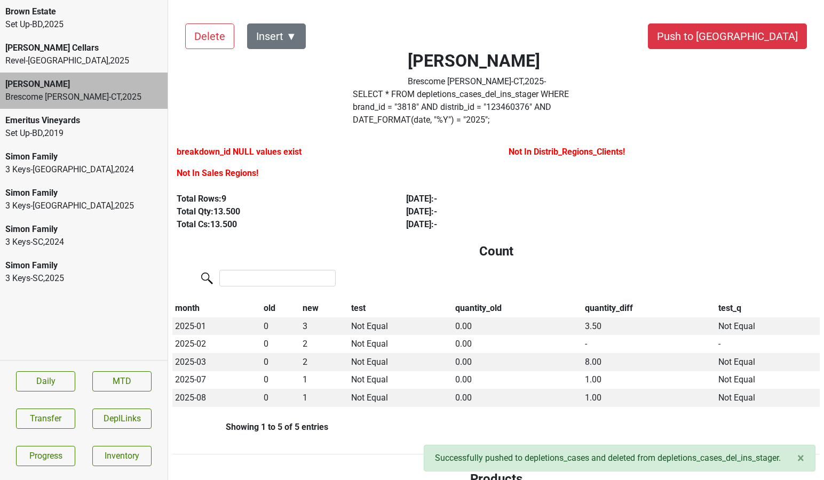
click at [27, 153] on div "Simon Family" at bounding box center [83, 157] width 157 height 13
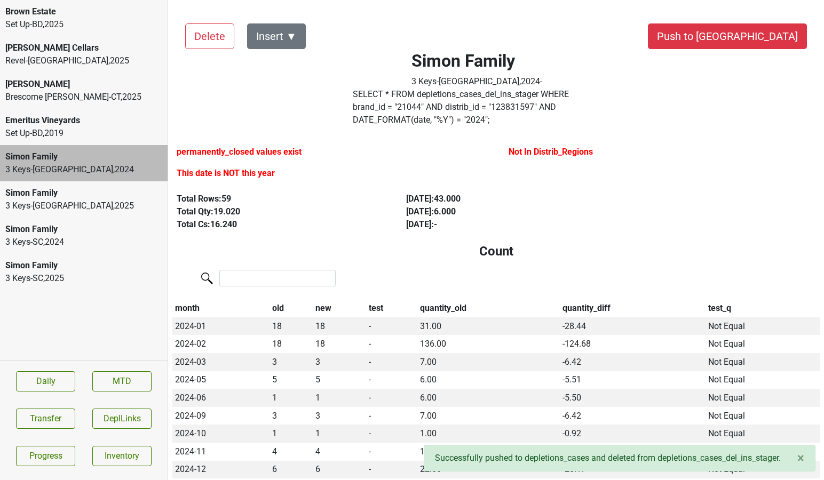
click at [37, 92] on div "Brescome [PERSON_NAME]-CT , 2025" at bounding box center [83, 97] width 157 height 13
